Goal: Navigation & Orientation: Find specific page/section

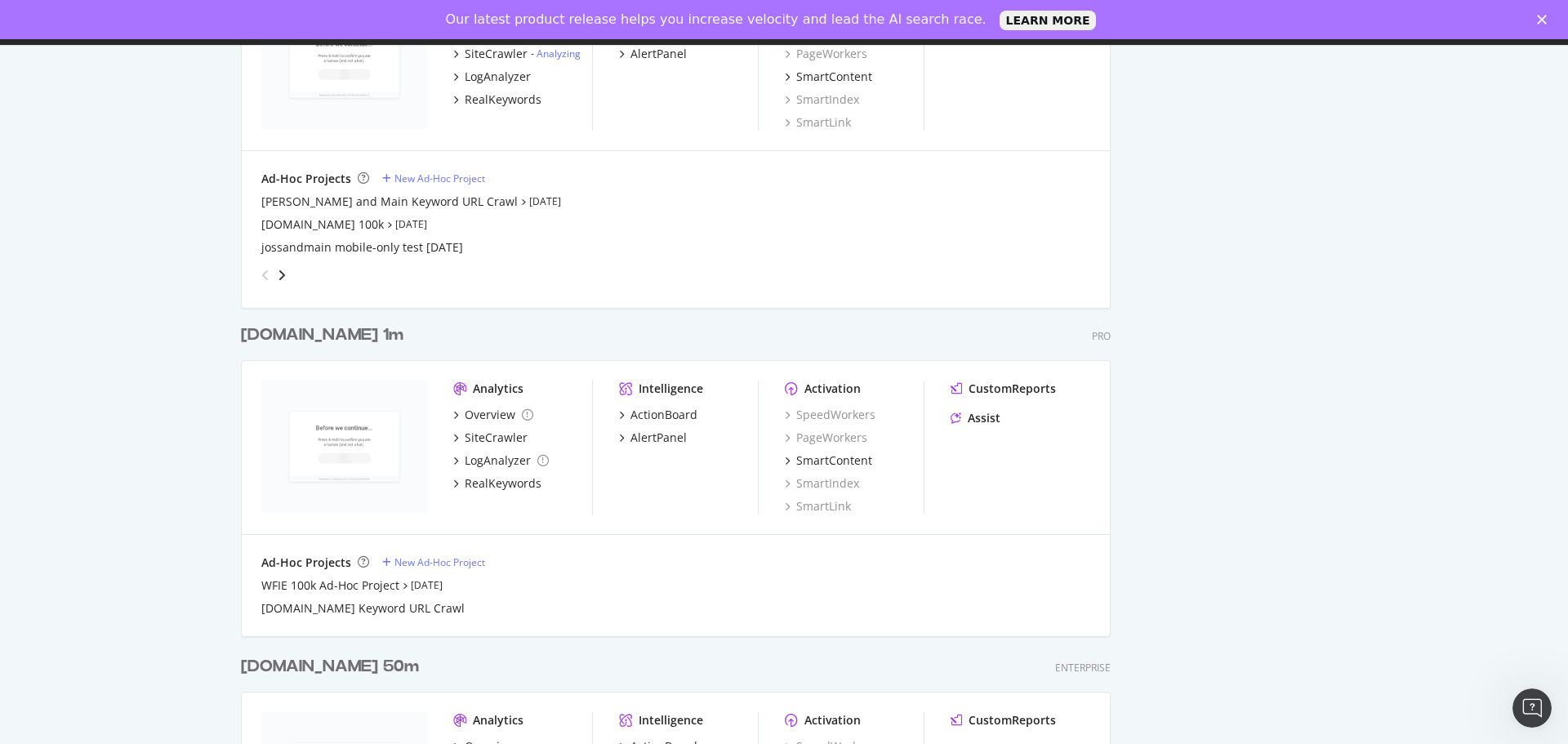
scroll to position [2042, 0]
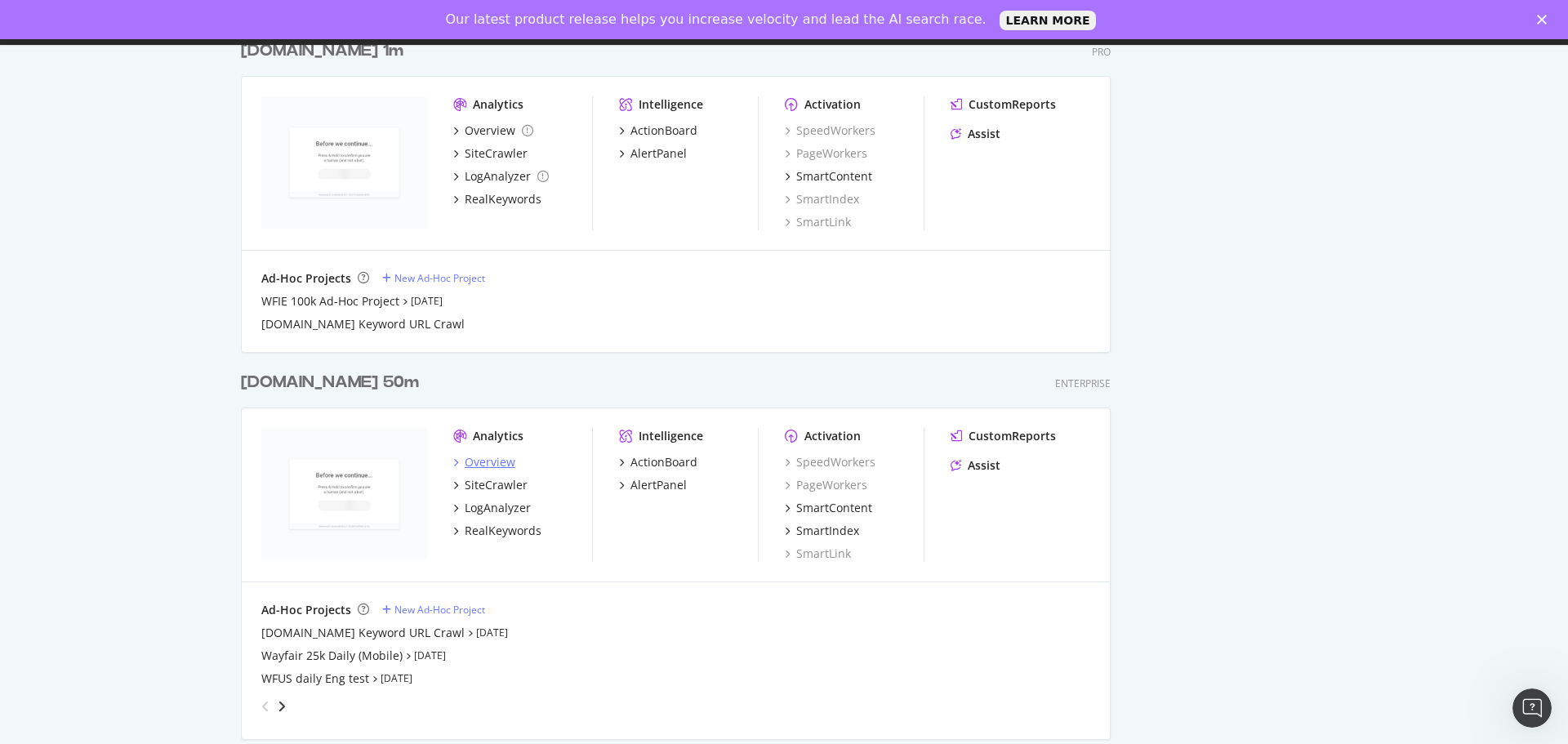
click at [503, 465] on div "Overview" at bounding box center [490, 463] width 51 height 17
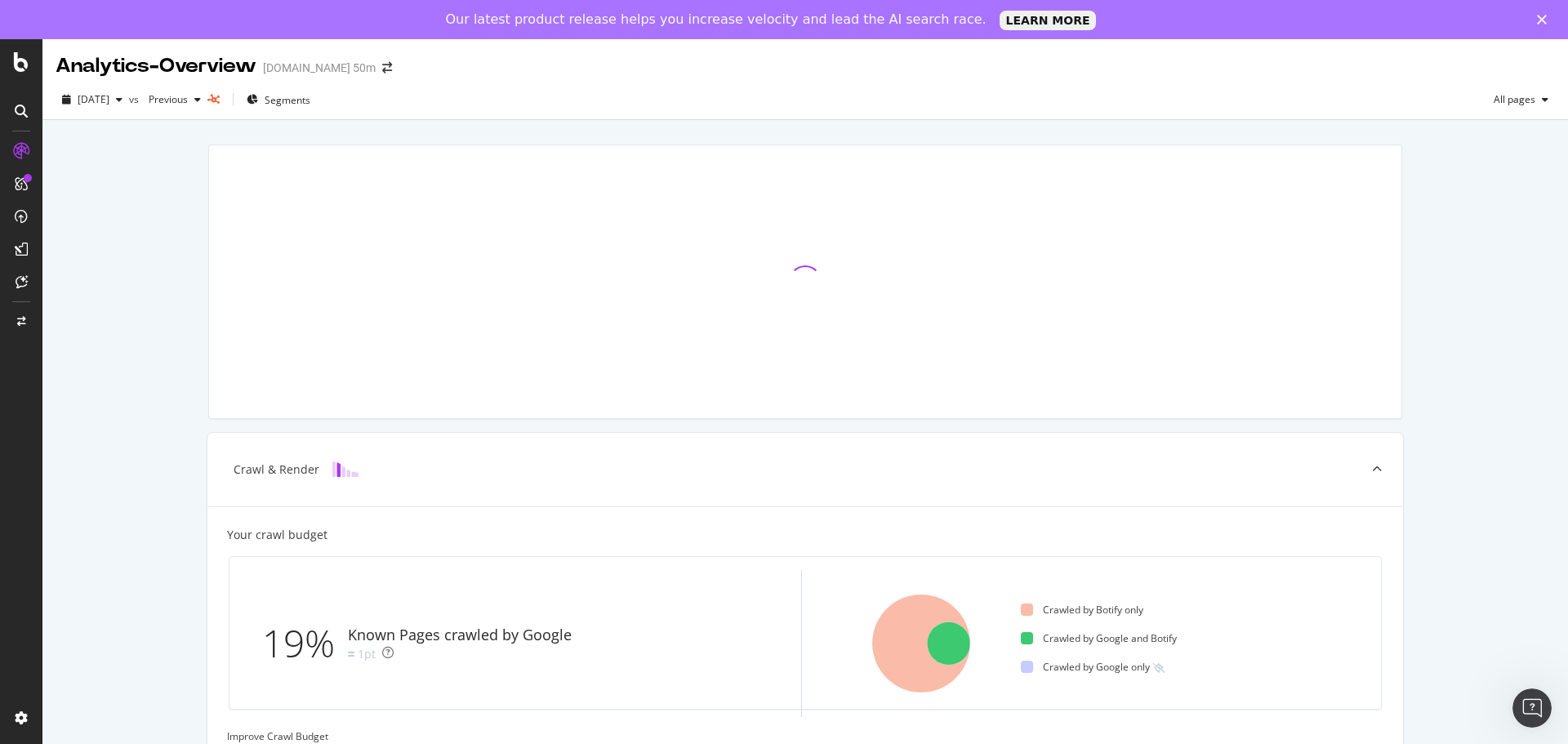
click at [27, 152] on icon at bounding box center [22, 151] width 17 height 17
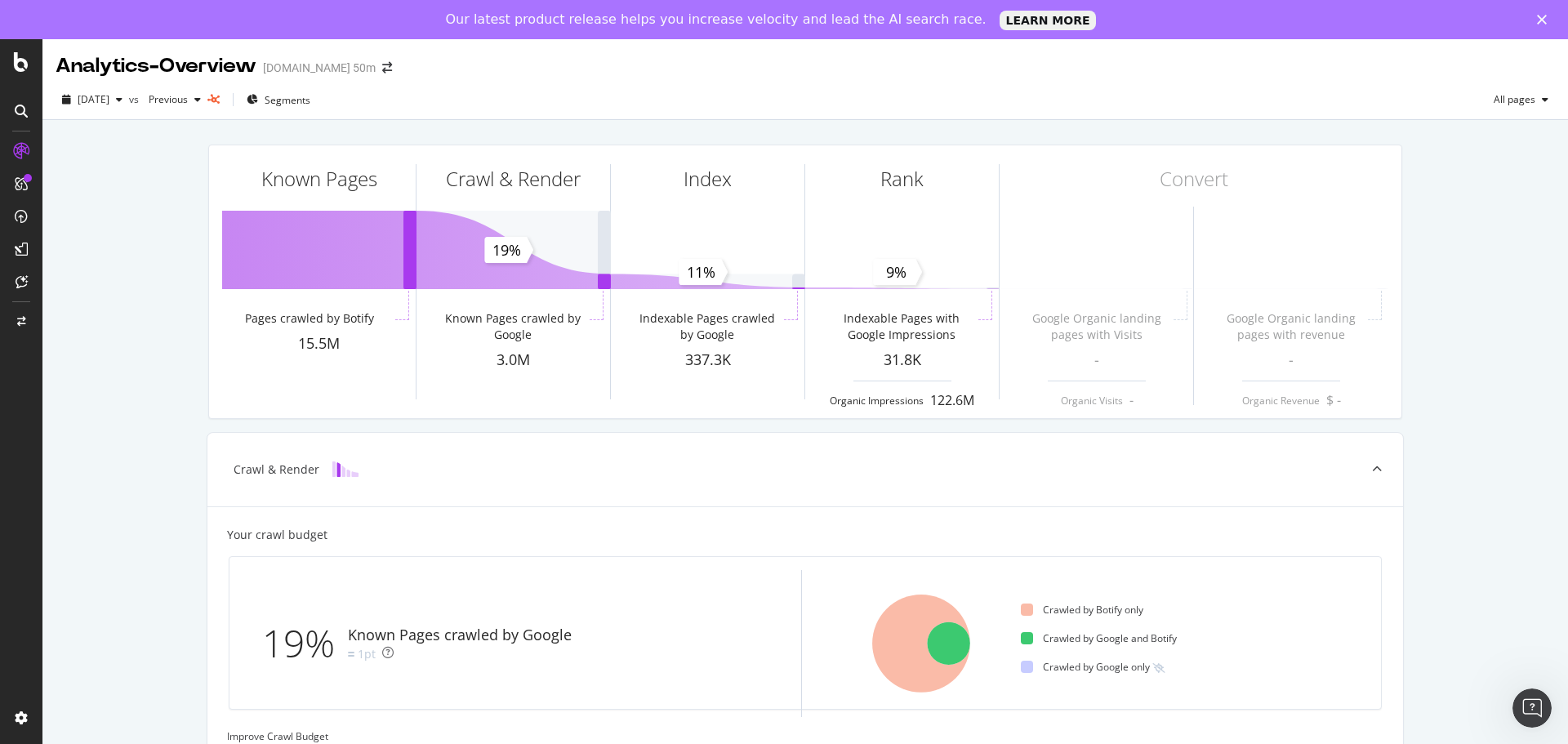
click at [27, 152] on icon at bounding box center [22, 151] width 17 height 17
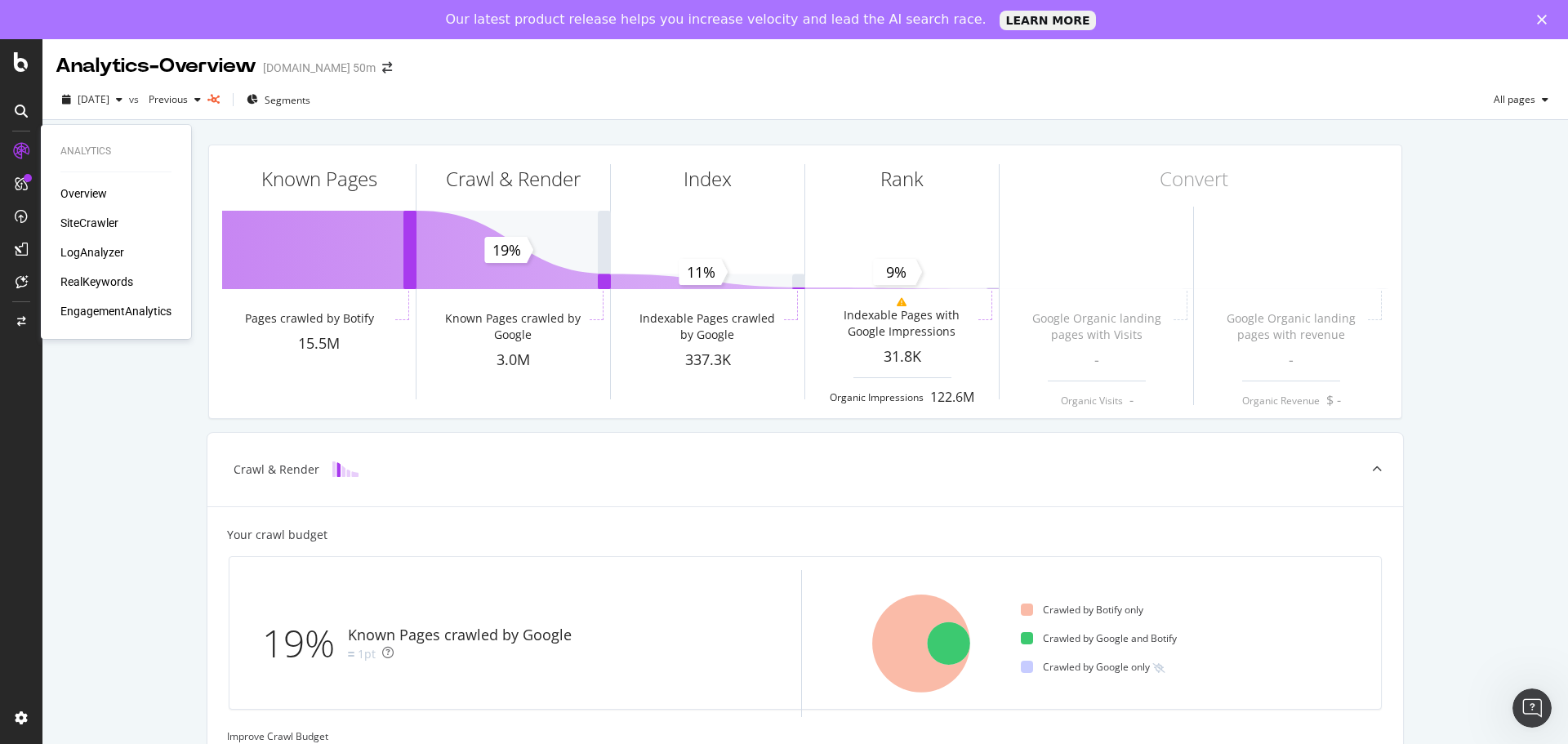
click at [115, 225] on div "SiteCrawler" at bounding box center [90, 223] width 58 height 17
